Goal: Task Accomplishment & Management: Manage account settings

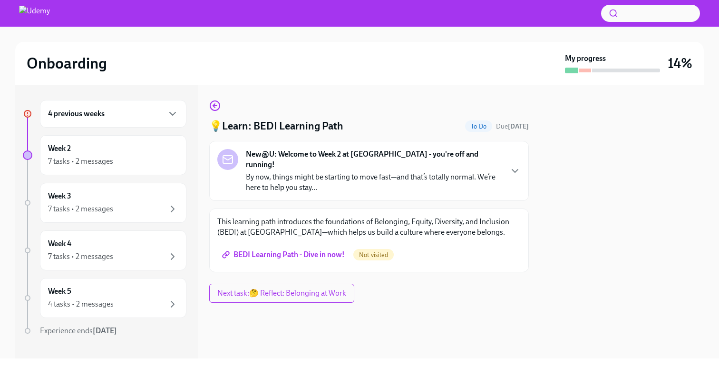
click at [165, 116] on div "4 previous weeks" at bounding box center [113, 113] width 130 height 11
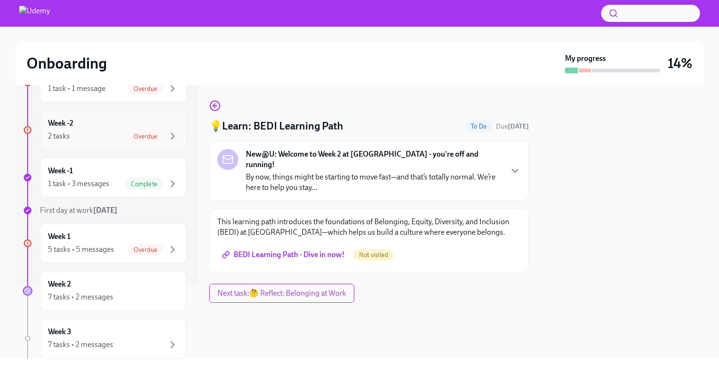
scroll to position [85, 0]
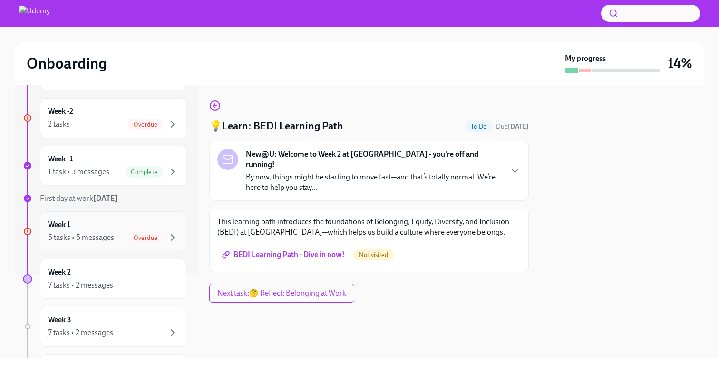
click at [115, 226] on div "Week 1 5 tasks • 5 messages Overdue" at bounding box center [113, 231] width 130 height 24
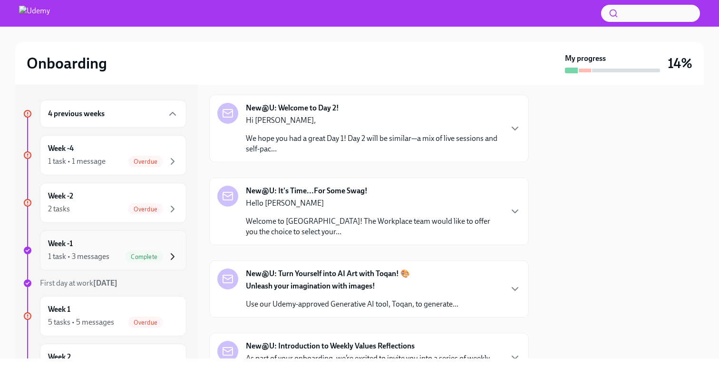
scroll to position [69, 0]
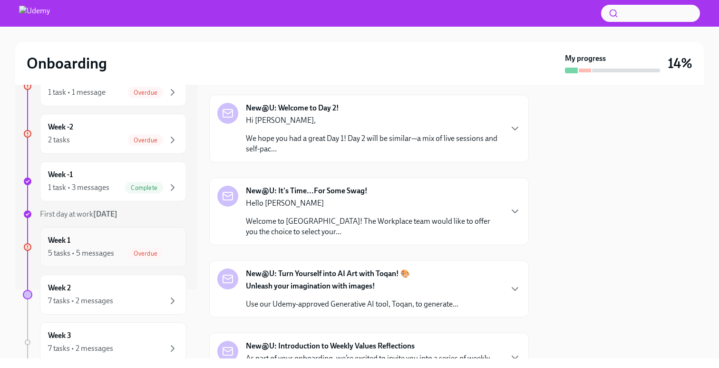
click at [149, 247] on div "Week 1 5 tasks • 5 messages Overdue" at bounding box center [113, 247] width 130 height 24
click at [122, 247] on div "Week 1 5 tasks • 5 messages Overdue" at bounding box center [113, 247] width 130 height 24
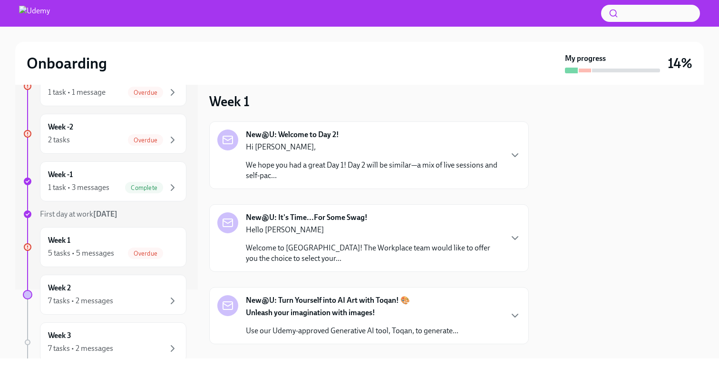
scroll to position [0, 0]
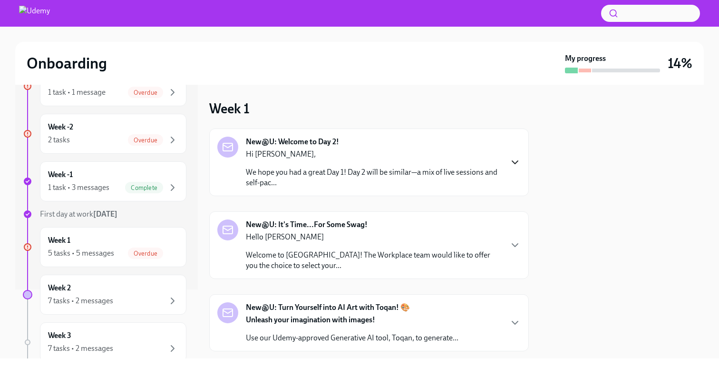
click at [510, 162] on icon "button" at bounding box center [515, 162] width 11 height 11
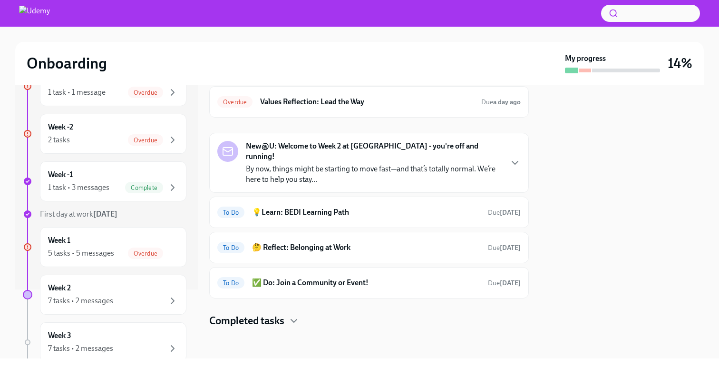
scroll to position [573, 0]
click at [174, 133] on div "Week -2 2 tasks Overdue" at bounding box center [113, 134] width 130 height 24
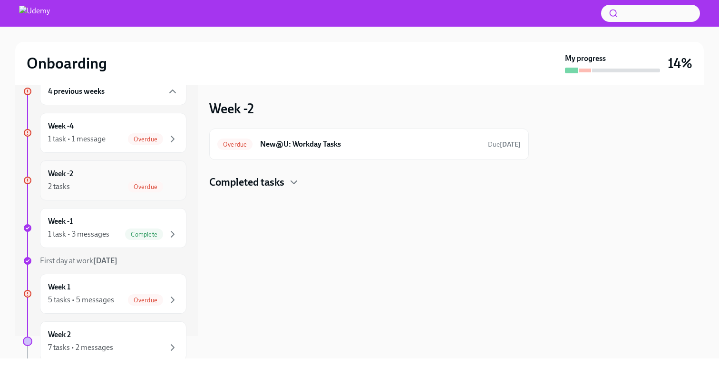
scroll to position [21, 0]
click at [175, 138] on icon "button" at bounding box center [172, 140] width 11 height 11
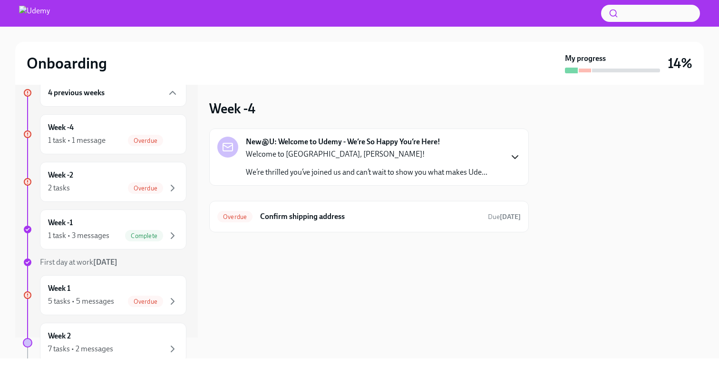
click at [517, 158] on icon "button" at bounding box center [515, 156] width 11 height 11
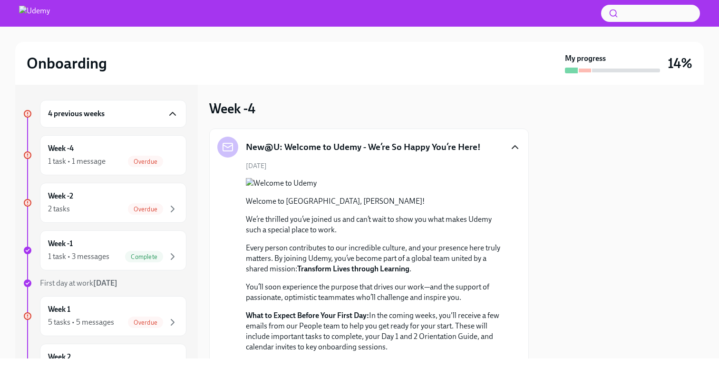
click at [173, 110] on icon "button" at bounding box center [172, 113] width 11 height 11
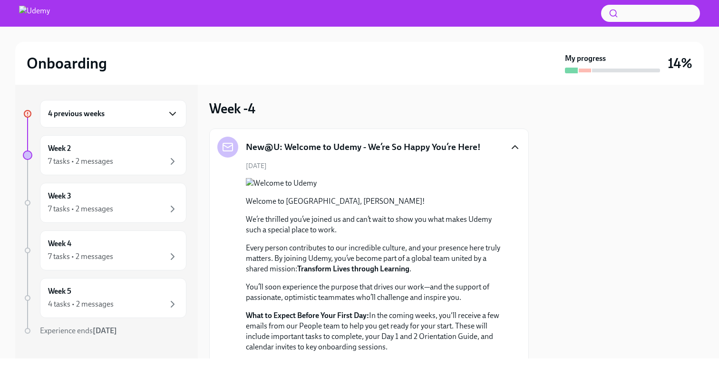
click at [173, 110] on icon "button" at bounding box center [172, 113] width 11 height 11
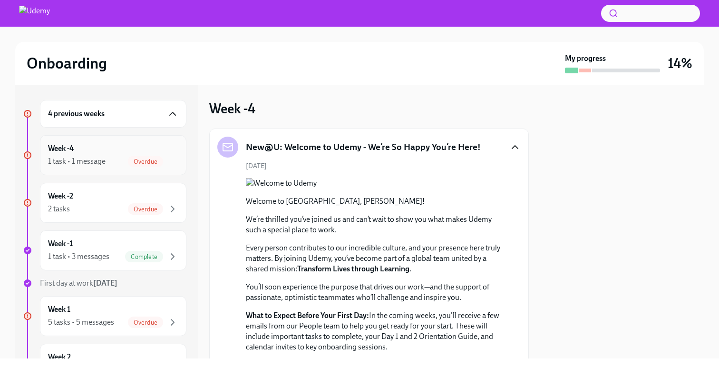
click at [131, 143] on div "Week -4 1 task • 1 message Overdue" at bounding box center [113, 155] width 130 height 24
click at [130, 153] on div "Week -4 1 task • 1 message Overdue" at bounding box center [113, 155] width 130 height 24
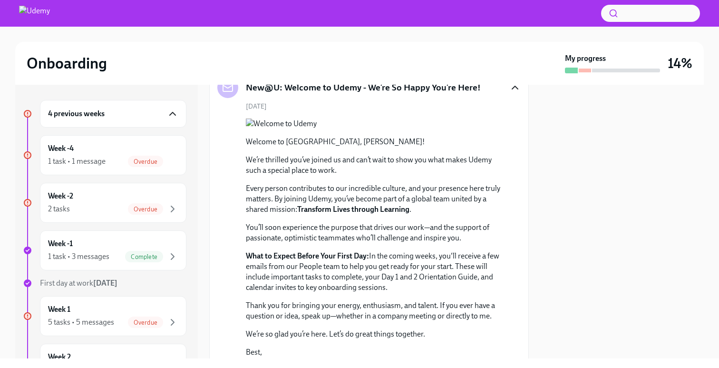
scroll to position [186, 0]
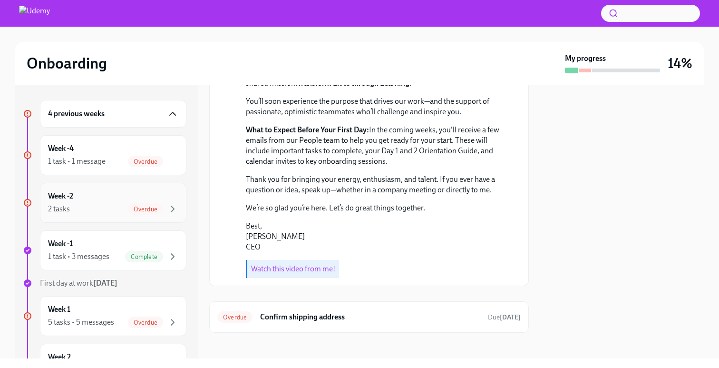
click at [96, 192] on div "Week -2 2 tasks Overdue" at bounding box center [113, 203] width 130 height 24
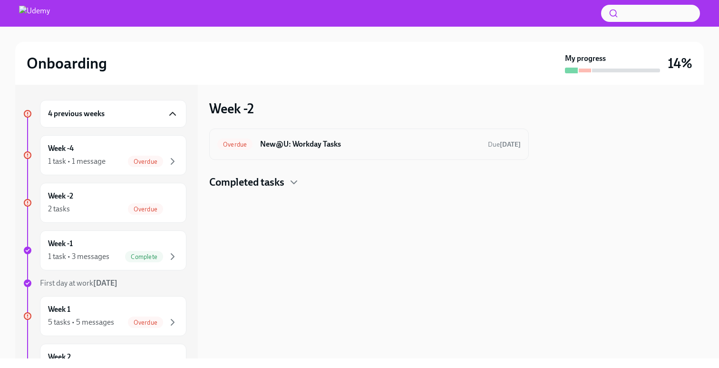
click at [295, 151] on div "Overdue New@U: Workday Tasks Due [DATE]" at bounding box center [369, 144] width 304 height 15
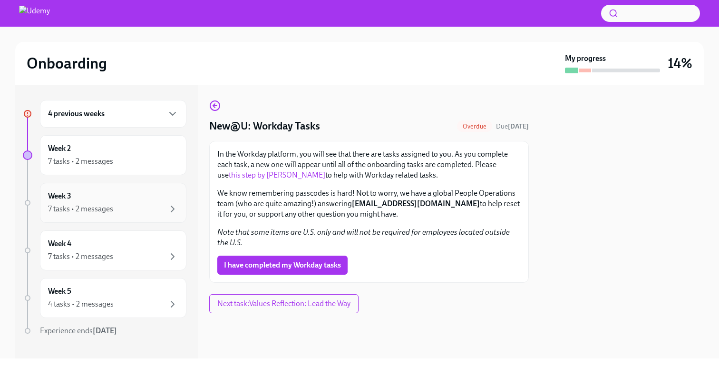
scroll to position [16, 0]
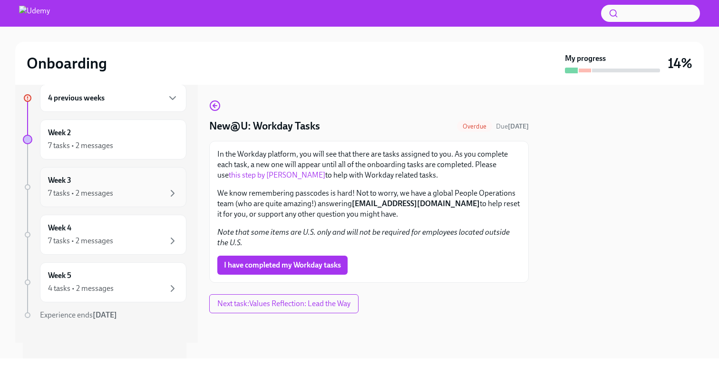
click at [142, 188] on div "7 tasks • 2 messages" at bounding box center [113, 192] width 130 height 11
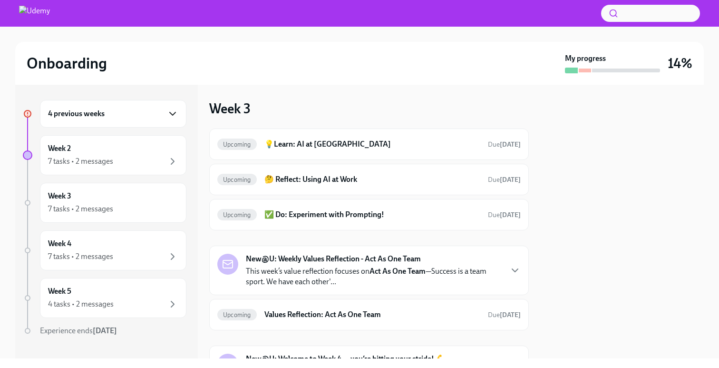
click at [177, 112] on icon "button" at bounding box center [172, 113] width 11 height 11
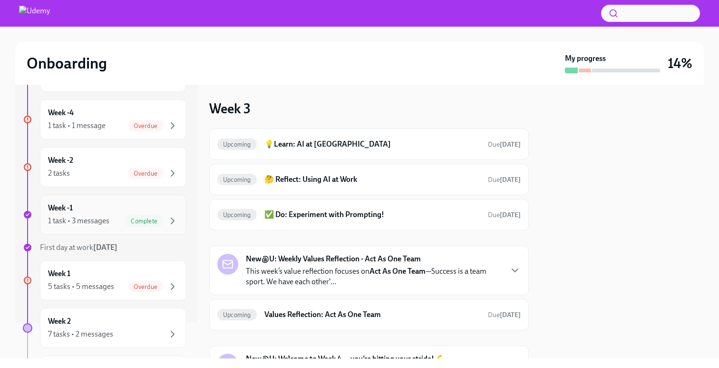
scroll to position [43, 0]
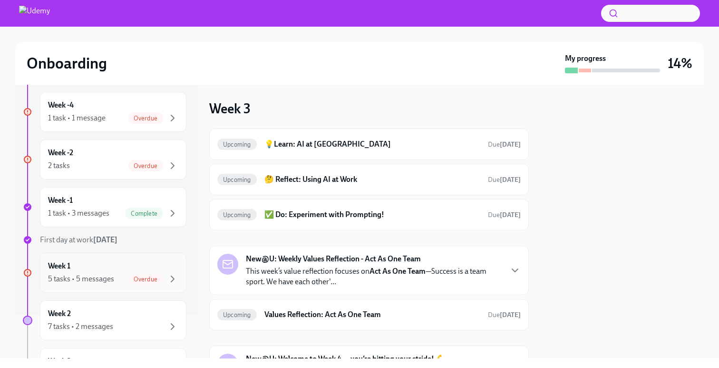
click at [109, 272] on div "Week 1 5 tasks • 5 messages Overdue" at bounding box center [113, 273] width 130 height 24
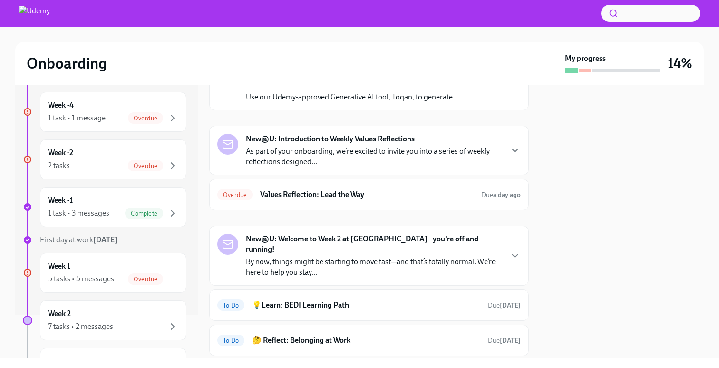
scroll to position [323, 0]
